Goal: Entertainment & Leisure: Consume media (video, audio)

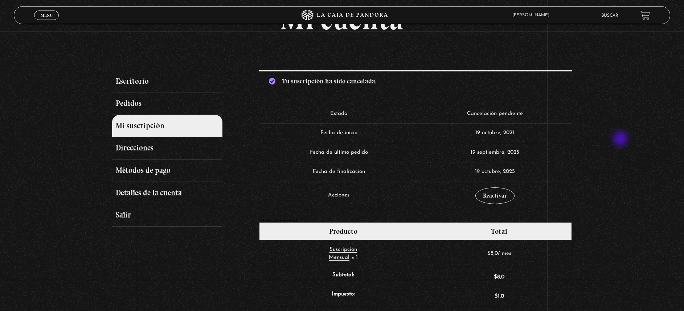
click at [48, 15] on span "Menu" at bounding box center [47, 15] width 12 height 4
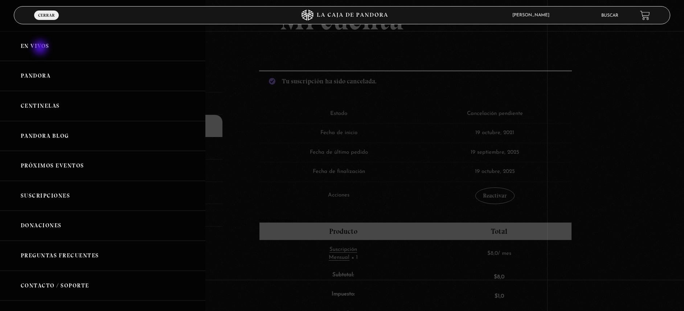
click at [41, 48] on link "En vivos" at bounding box center [102, 46] width 205 height 30
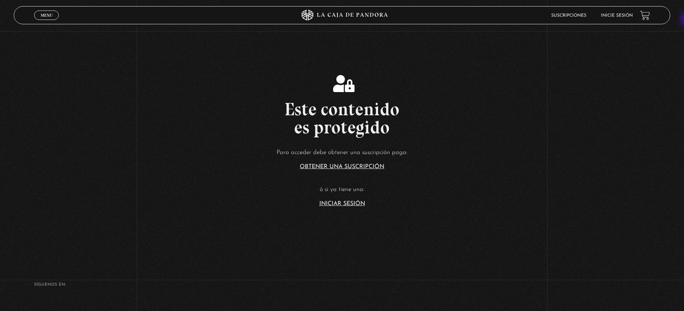
scroll to position [100, 0]
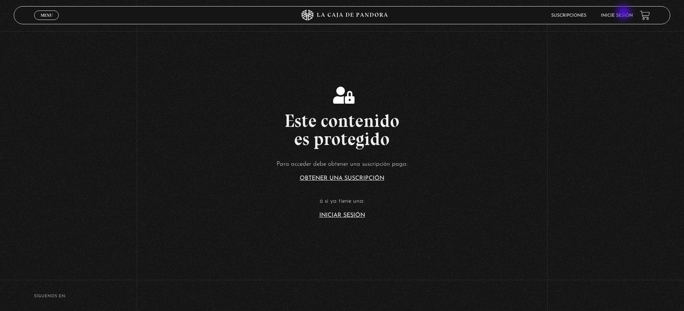
click at [624, 13] on link "Inicie sesión" at bounding box center [617, 15] width 32 height 4
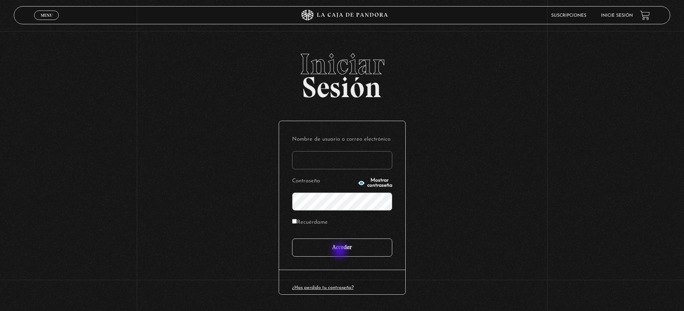
type input "[EMAIL_ADDRESS][DOMAIN_NAME]"
click at [340, 246] on input "Acceder" at bounding box center [342, 248] width 100 height 18
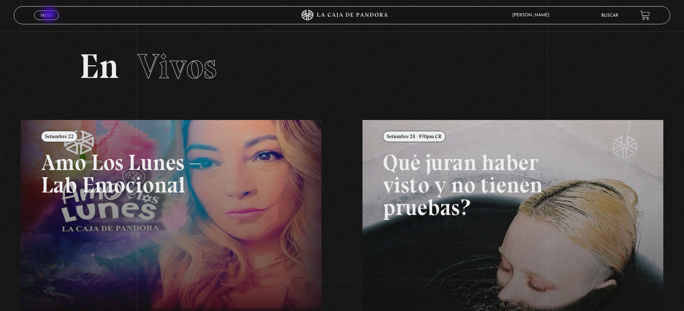
click at [50, 15] on span "Menu" at bounding box center [47, 15] width 12 height 4
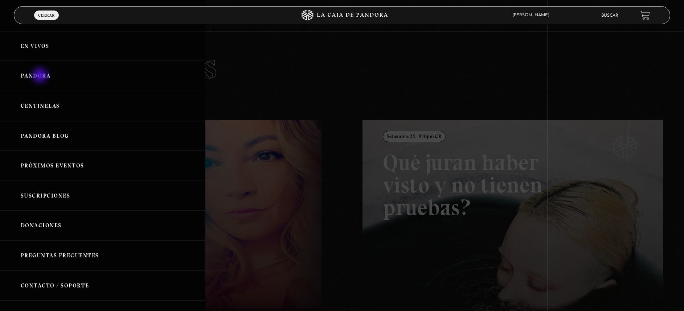
click at [41, 77] on link "Pandora" at bounding box center [102, 76] width 205 height 30
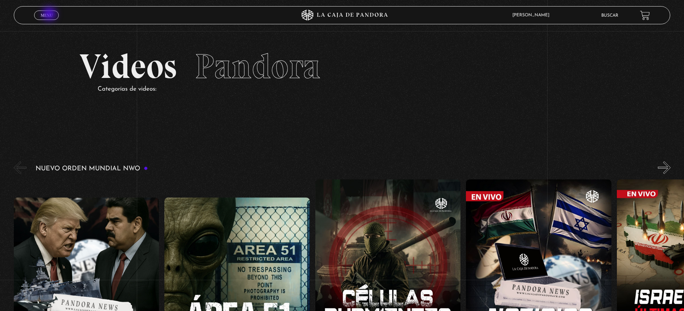
click at [50, 15] on span "Menu" at bounding box center [47, 15] width 12 height 4
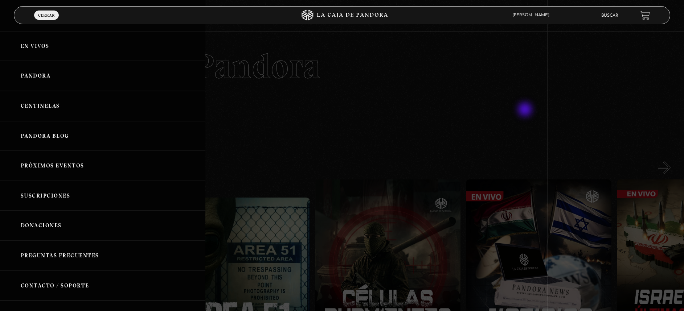
click at [526, 110] on div at bounding box center [342, 155] width 684 height 311
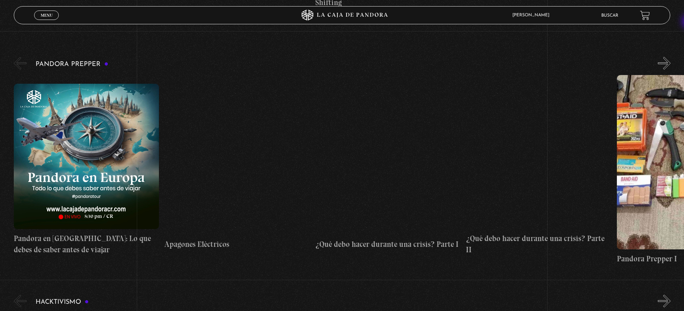
scroll to position [1834, 0]
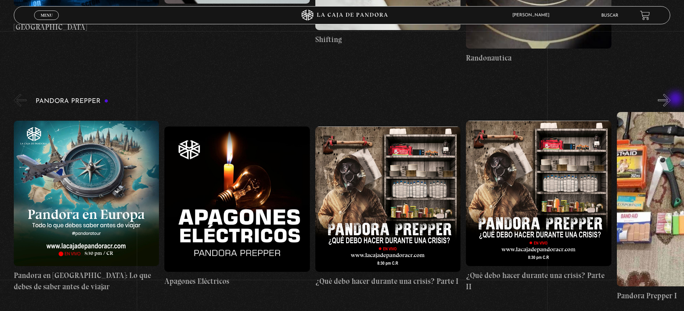
click at [670, 99] on button "»" at bounding box center [664, 100] width 13 height 13
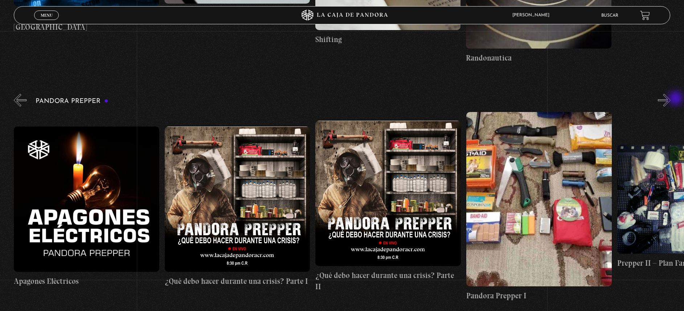
scroll to position [0, 151]
click at [532, 171] on figure at bounding box center [538, 199] width 145 height 174
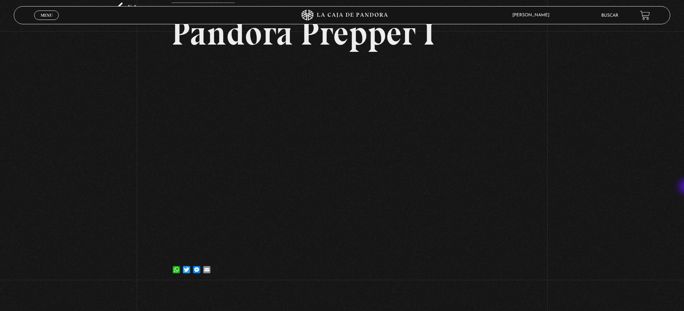
scroll to position [53, 0]
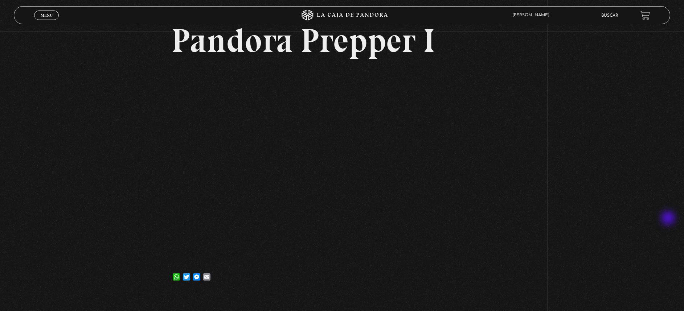
click at [660, 214] on div "Volver 12 [PERSON_NAME], 2021 Pandora Prepper I WhatsApp Twitter Messenger Email" at bounding box center [342, 136] width 684 height 315
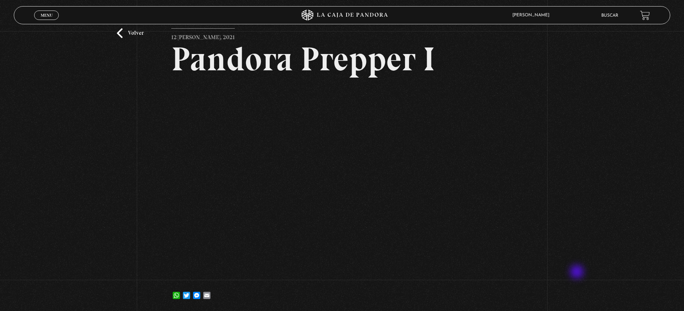
scroll to position [65, 0]
